Goal: Task Accomplishment & Management: Manage account settings

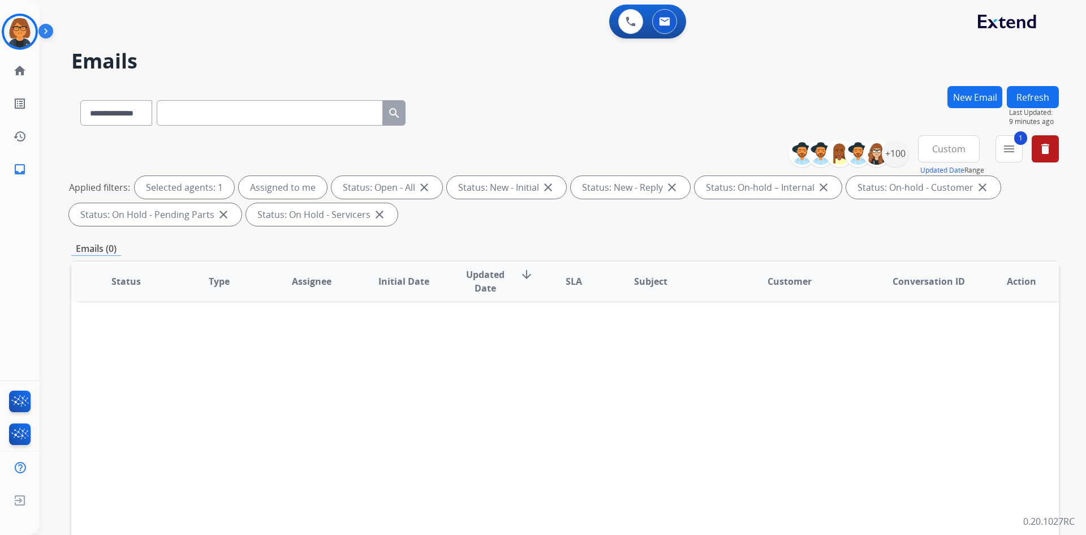
select select "**********"
click at [0, 22] on div "Shamaya Training Edit Avatar Agent: [PERSON_NAME] Profile: Extend_Training CS" at bounding box center [20, 32] width 40 height 36
click at [2, 22] on div "Agent: [PERSON_NAME] Profile: Extend_Training CS" at bounding box center [20, 32] width 36 height 36
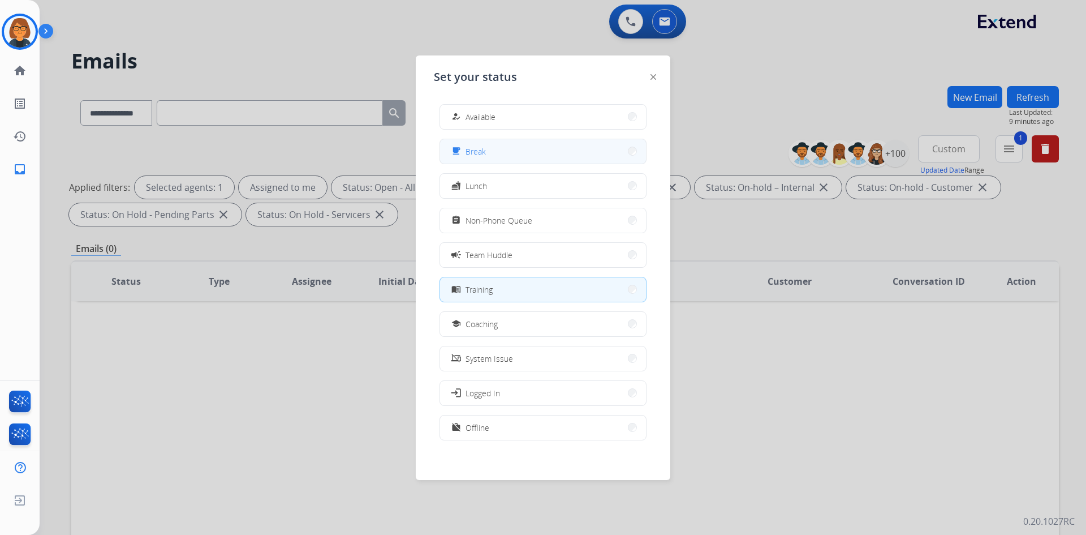
click at [505, 159] on button "free_breakfast Break" at bounding box center [543, 151] width 206 height 24
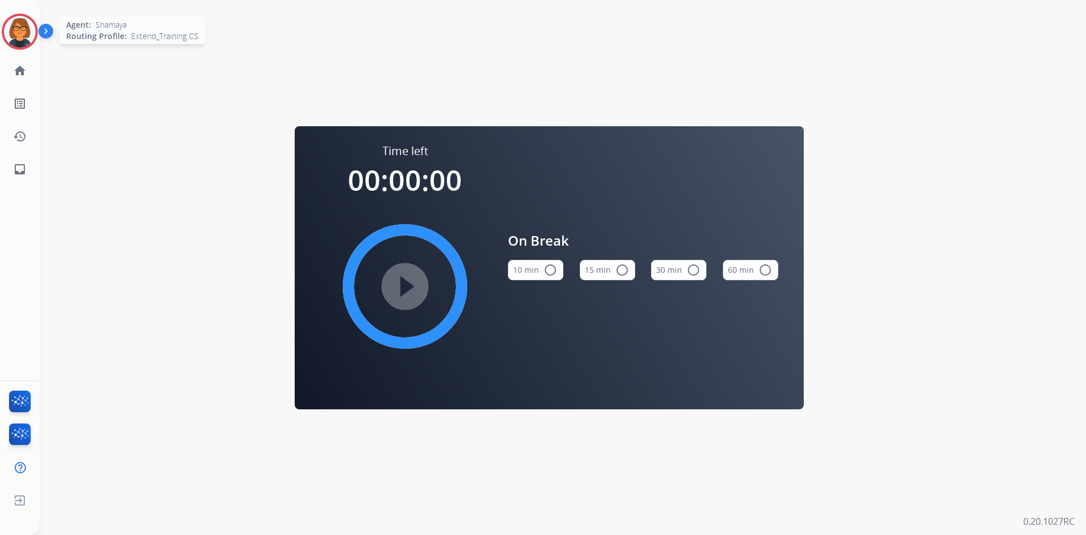
click at [18, 29] on img at bounding box center [20, 32] width 32 height 32
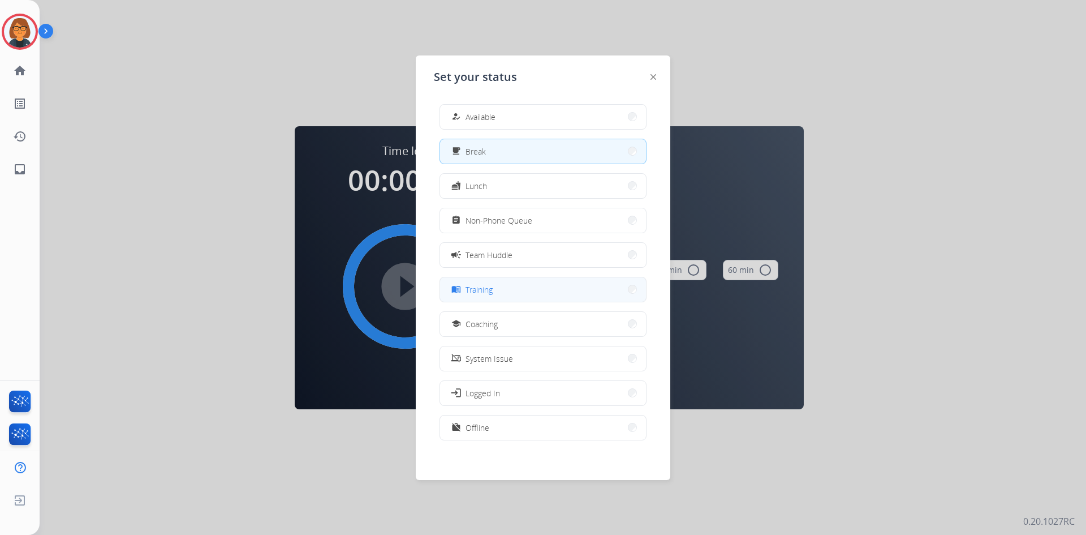
click at [531, 290] on button "menu_book Training" at bounding box center [543, 289] width 206 height 24
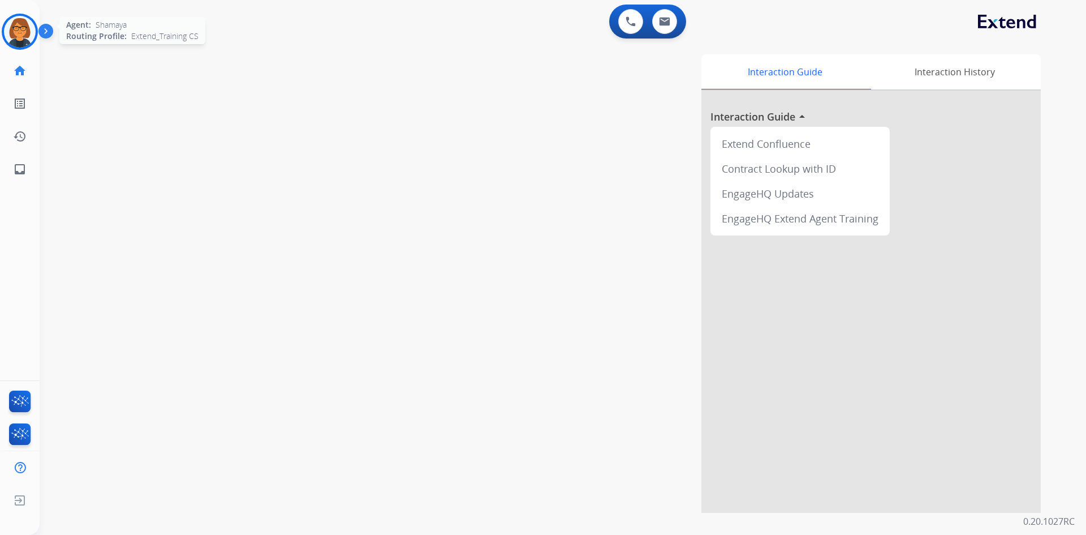
click at [11, 39] on img at bounding box center [20, 32] width 32 height 32
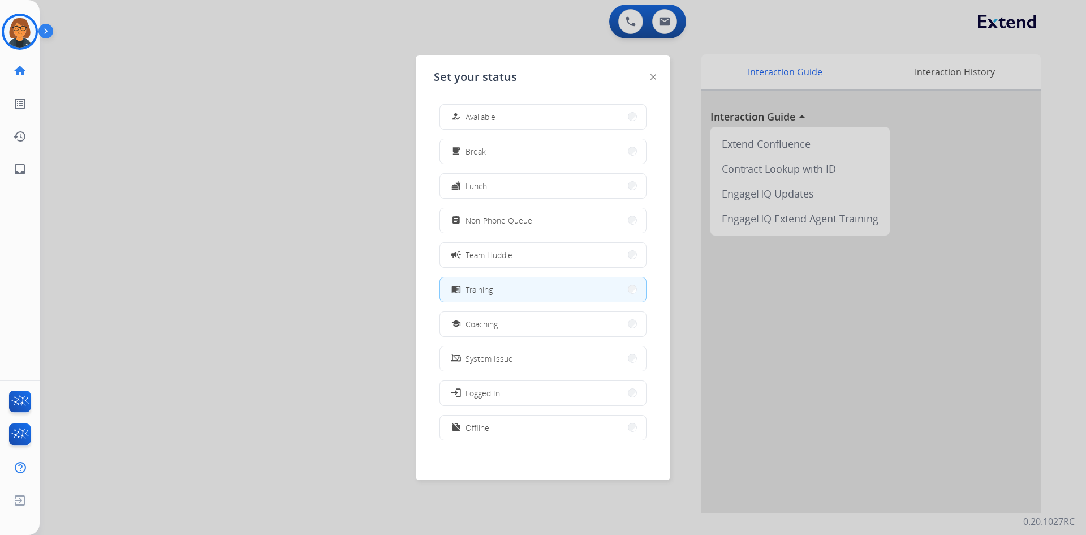
click at [160, 118] on div at bounding box center [543, 267] width 1086 height 535
